Goal: Task Accomplishment & Management: Manage account settings

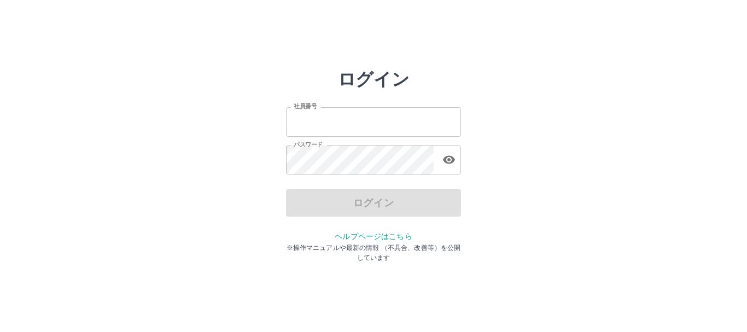
type input "*******"
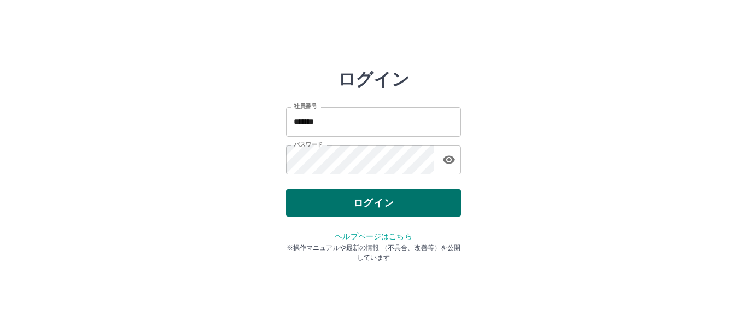
click at [354, 209] on div "ログイン" at bounding box center [373, 202] width 175 height 27
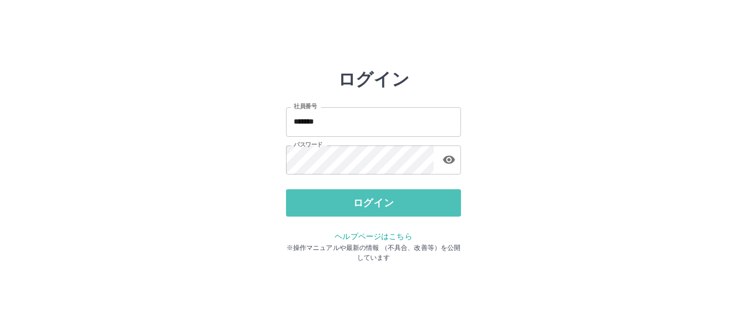
click at [352, 209] on button "ログイン" at bounding box center [373, 202] width 175 height 27
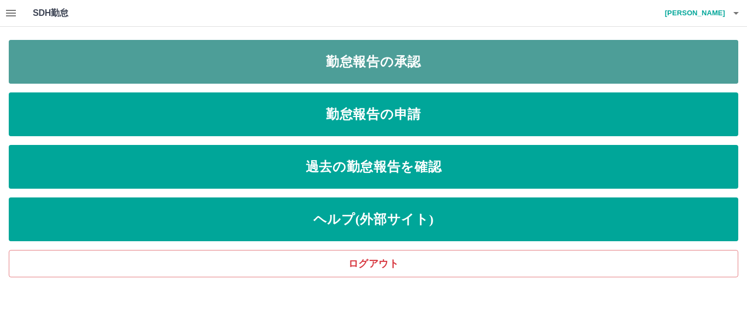
click at [338, 63] on link "勤怠報告の承認" at bounding box center [373, 62] width 729 height 44
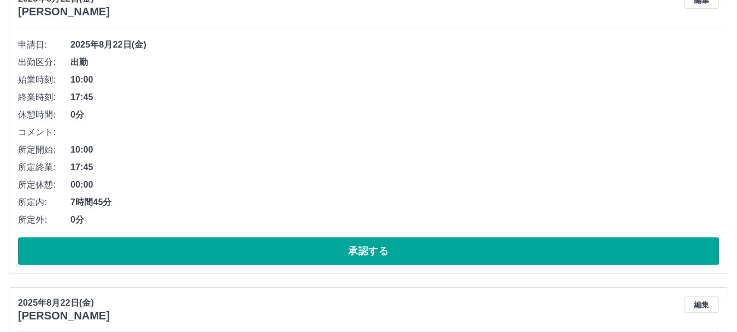
scroll to position [1038, 0]
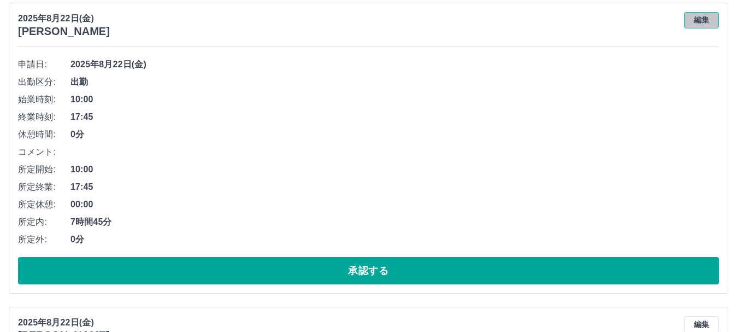
click at [705, 20] on button "編集" at bounding box center [701, 20] width 35 height 16
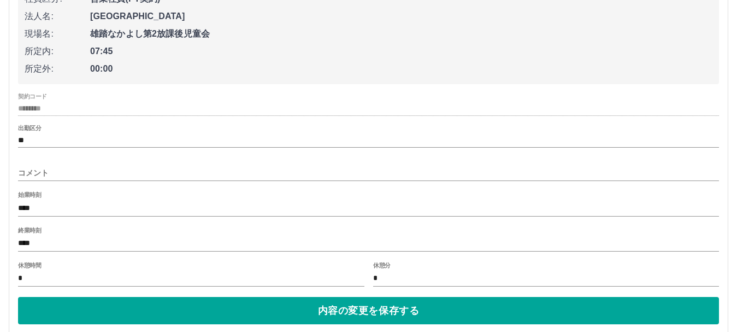
scroll to position [1148, 0]
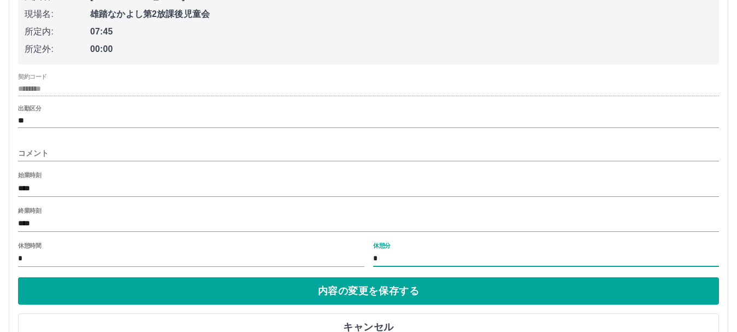
click at [374, 256] on input "*" at bounding box center [546, 259] width 347 height 16
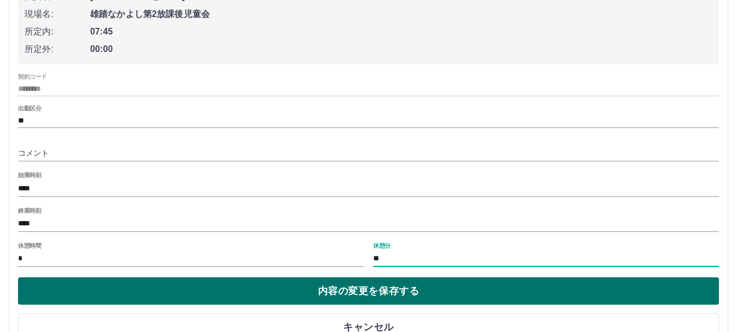
type input "**"
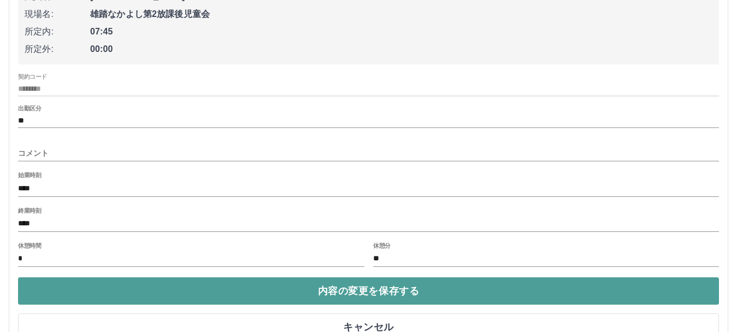
click at [221, 302] on button "内容の変更を保存する" at bounding box center [368, 290] width 701 height 27
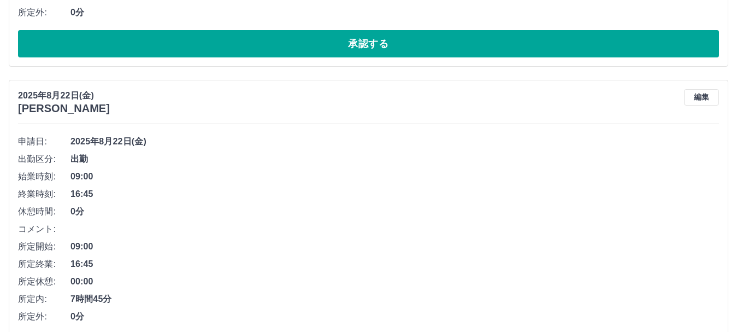
scroll to position [1858, 0]
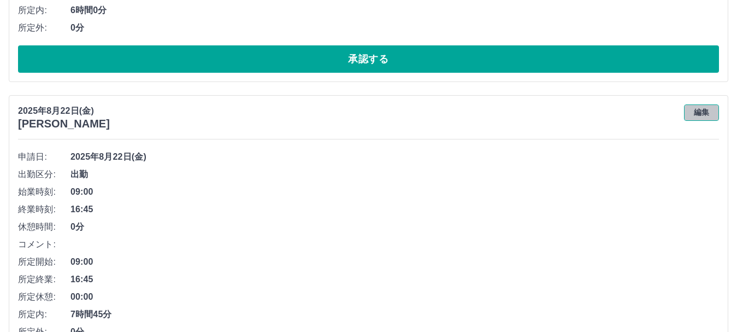
click at [706, 116] on button "編集" at bounding box center [701, 112] width 35 height 16
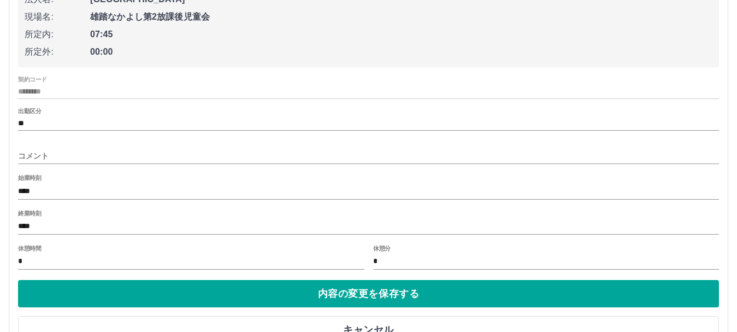
scroll to position [2077, 0]
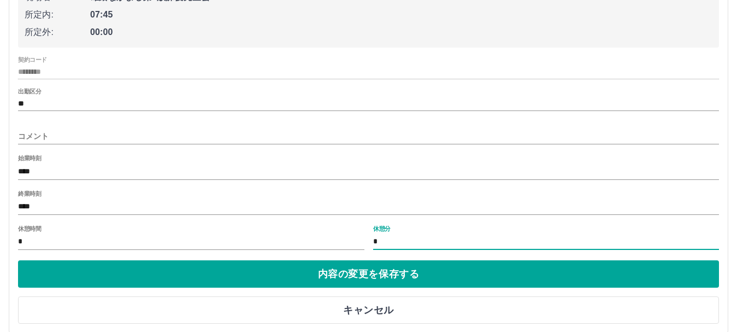
click at [373, 240] on input "*" at bounding box center [546, 242] width 347 height 16
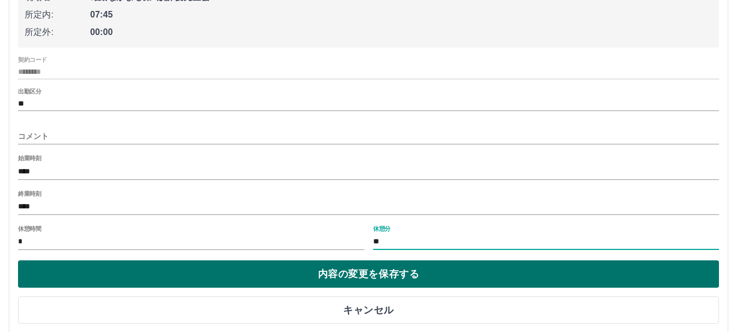
type input "**"
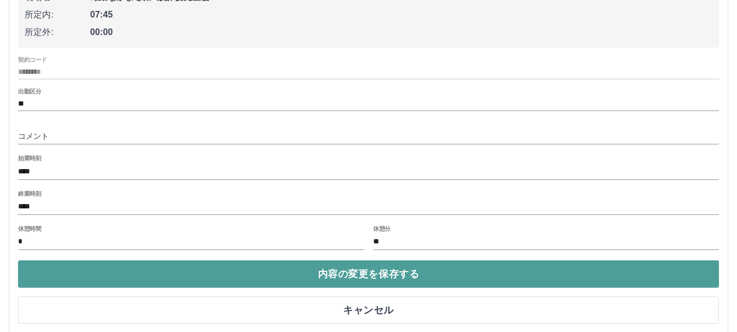
click at [365, 277] on button "内容の変更を保存する" at bounding box center [368, 273] width 701 height 27
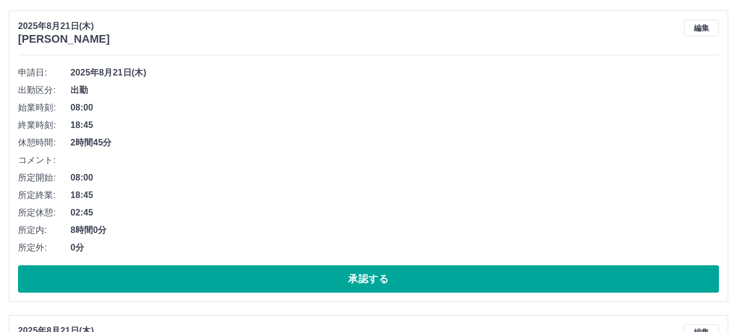
scroll to position [2569, 0]
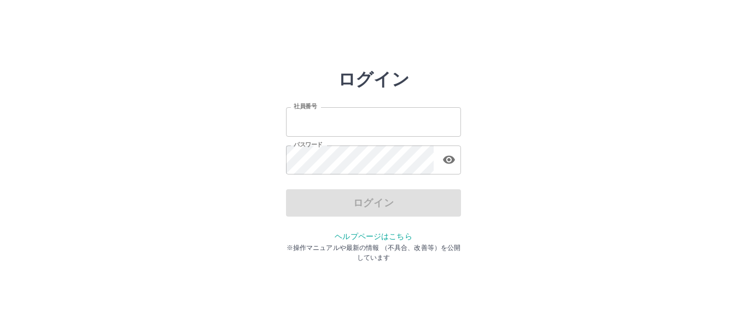
type input "*******"
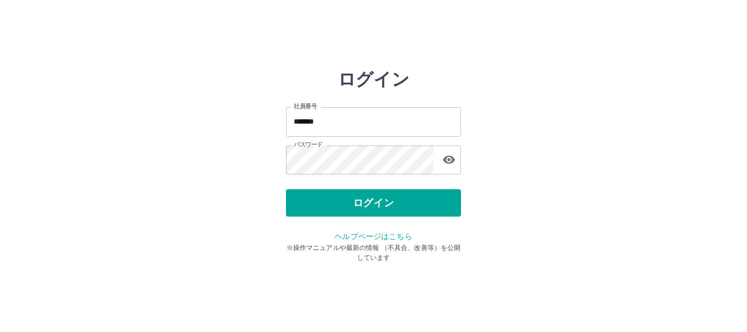
click at [332, 207] on div "ログイン" at bounding box center [373, 202] width 175 height 27
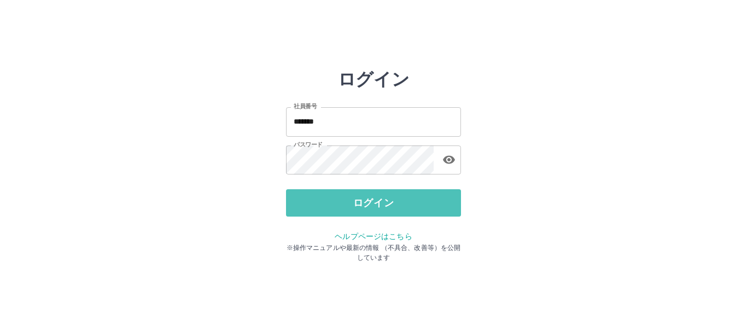
click at [332, 207] on button "ログイン" at bounding box center [373, 202] width 175 height 27
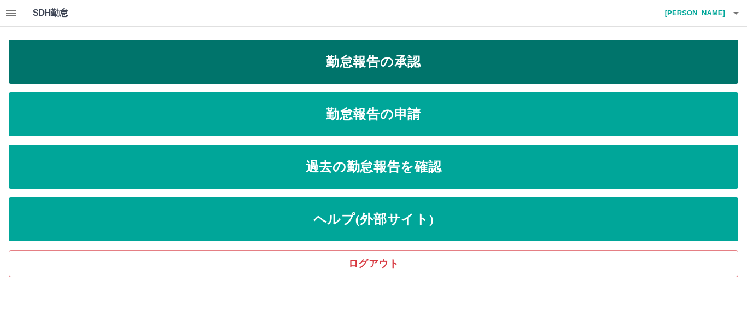
click at [353, 58] on link "勤怠報告の承認" at bounding box center [373, 62] width 729 height 44
